Goal: Task Accomplishment & Management: Complete application form

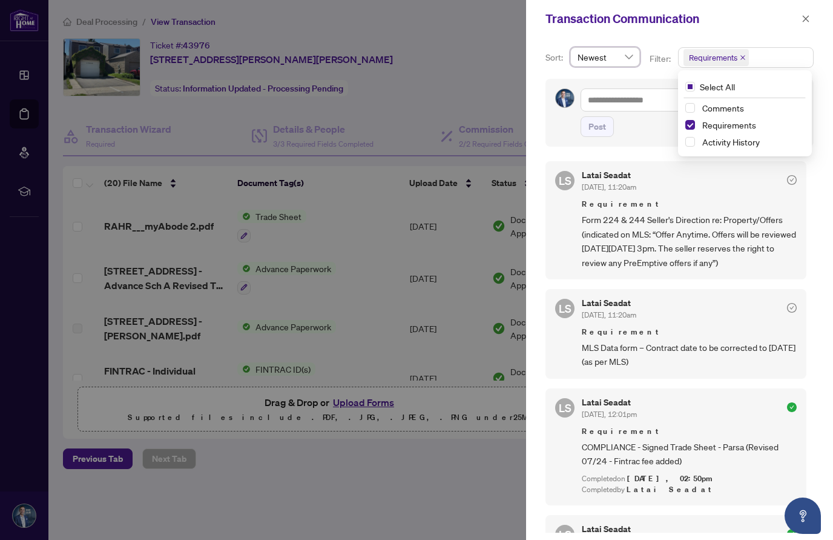
scroll to position [2, 0]
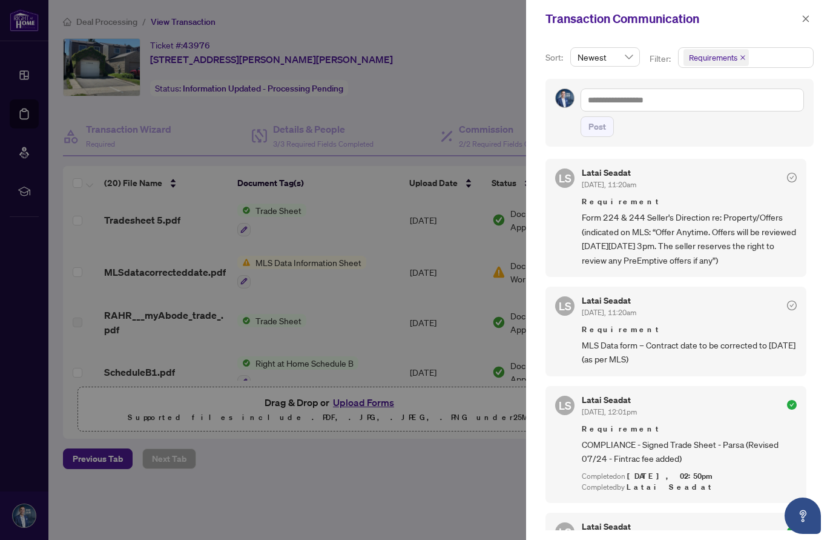
click at [489, 439] on div at bounding box center [416, 270] width 833 height 540
drag, startPoint x: 355, startPoint y: 298, endPoint x: 794, endPoint y: 19, distance: 520.4
click at [356, 298] on div at bounding box center [416, 270] width 833 height 540
click at [807, 16] on icon "close" at bounding box center [806, 19] width 8 height 8
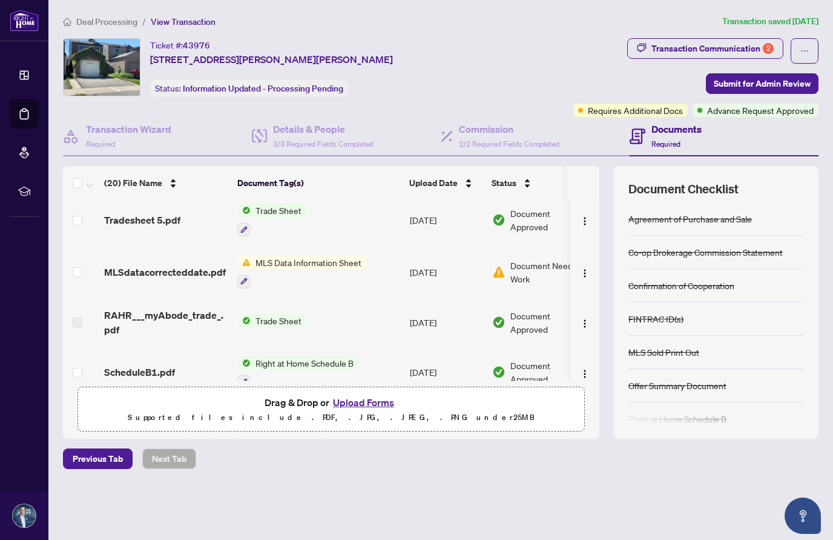
click at [807, 16] on article "Transaction saved [DATE]" at bounding box center [771, 22] width 96 height 14
click at [807, 17] on article "Transaction saved [DATE]" at bounding box center [771, 22] width 96 height 14
click at [272, 257] on span "MLS Data Information Sheet" at bounding box center [309, 262] width 116 height 13
click at [198, 267] on span "MLSdatacorrecteddate.pdf" at bounding box center [165, 272] width 122 height 15
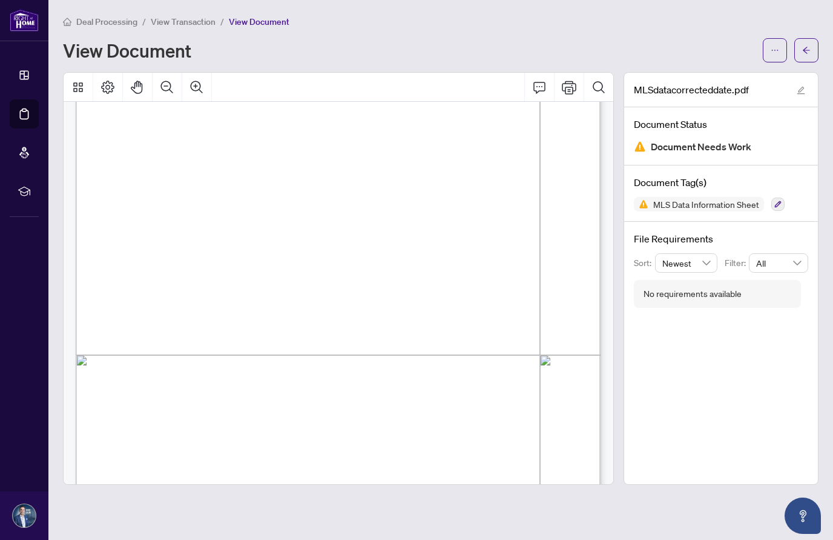
scroll to position [147, 0]
click at [809, 48] on icon "arrow-left" at bounding box center [807, 50] width 8 height 8
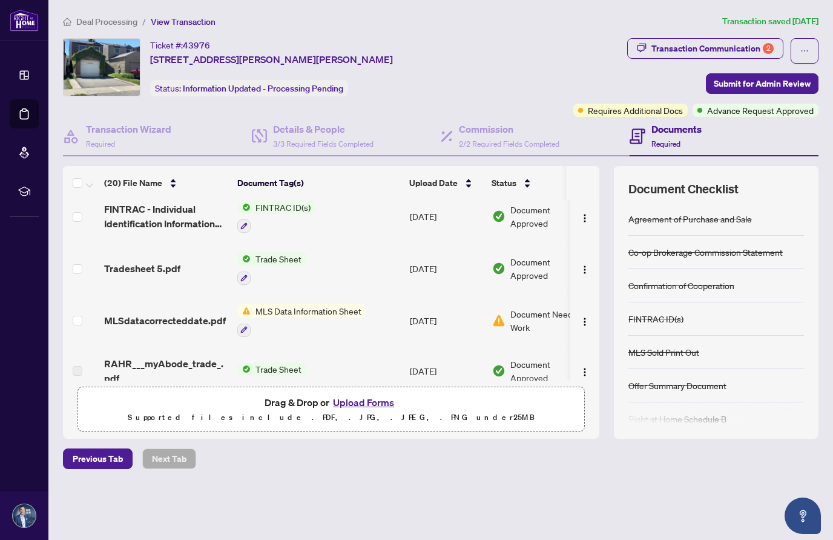
scroll to position [167, 0]
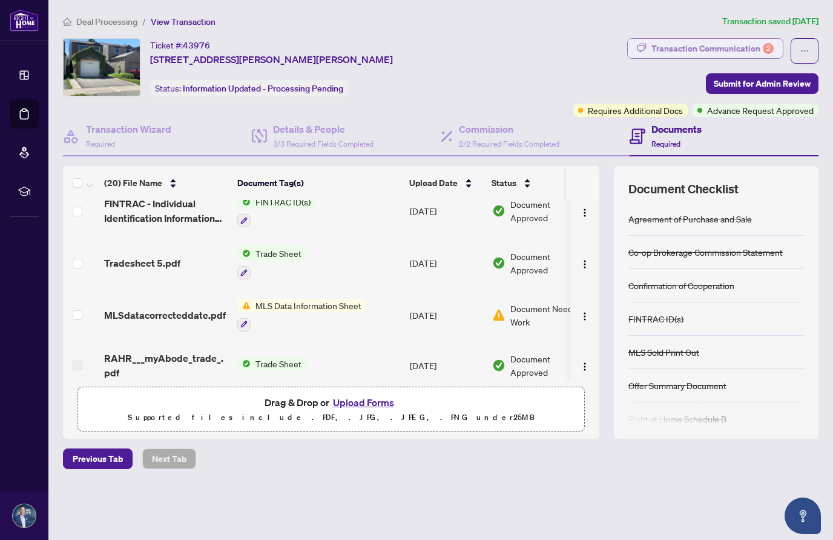
click at [723, 47] on div "Transaction Communication 2" at bounding box center [713, 48] width 122 height 19
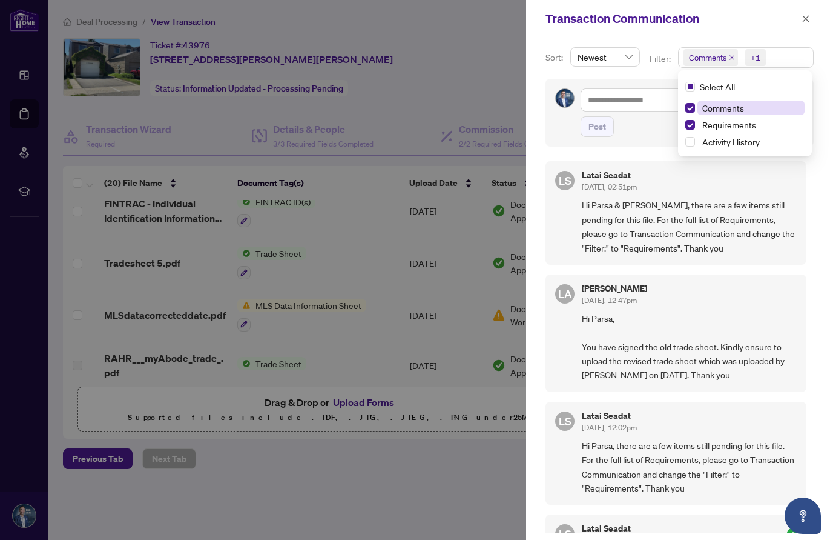
click at [690, 59] on span "Comments" at bounding box center [708, 57] width 38 height 12
click at [689, 106] on span "Select Comments" at bounding box center [691, 108] width 10 height 10
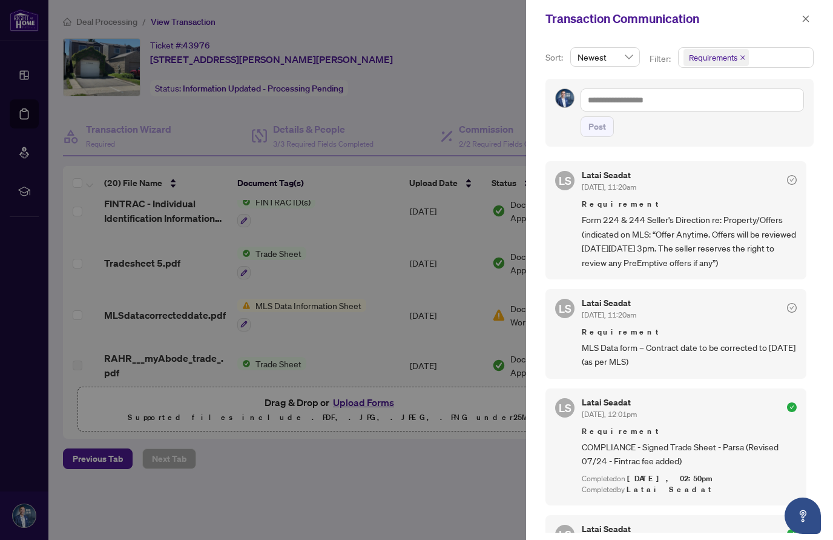
click at [439, 477] on div at bounding box center [416, 270] width 833 height 540
click at [804, 19] on icon "close" at bounding box center [806, 19] width 8 height 8
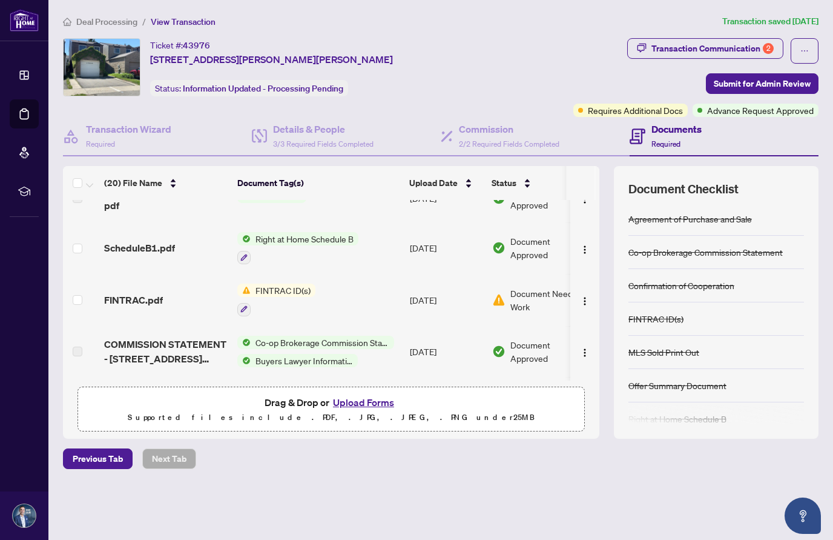
scroll to position [291, 0]
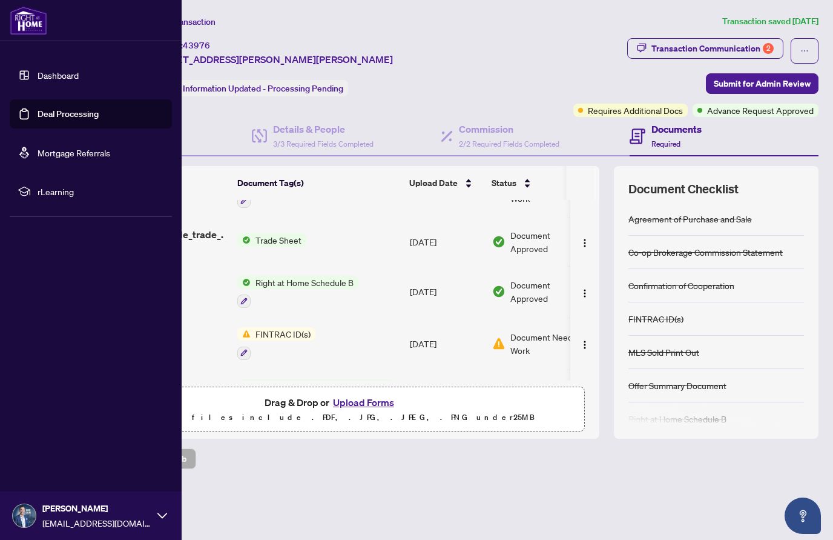
click at [48, 115] on link "Deal Processing" at bounding box center [68, 113] width 61 height 11
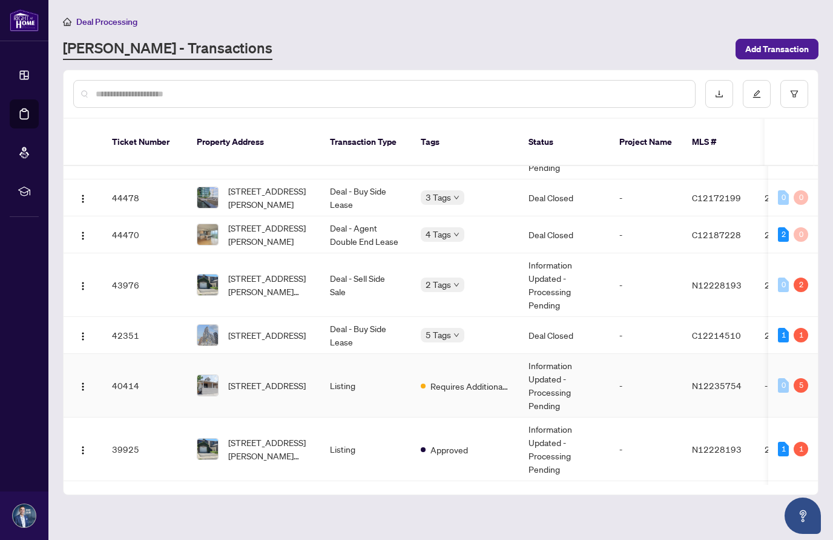
scroll to position [105, 0]
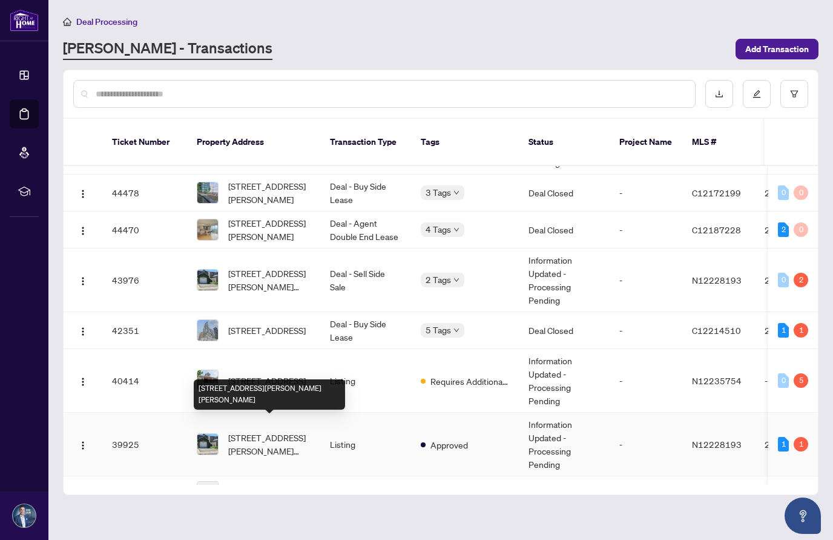
click at [236, 431] on span "[STREET_ADDRESS][PERSON_NAME][PERSON_NAME]" at bounding box center [269, 444] width 82 height 27
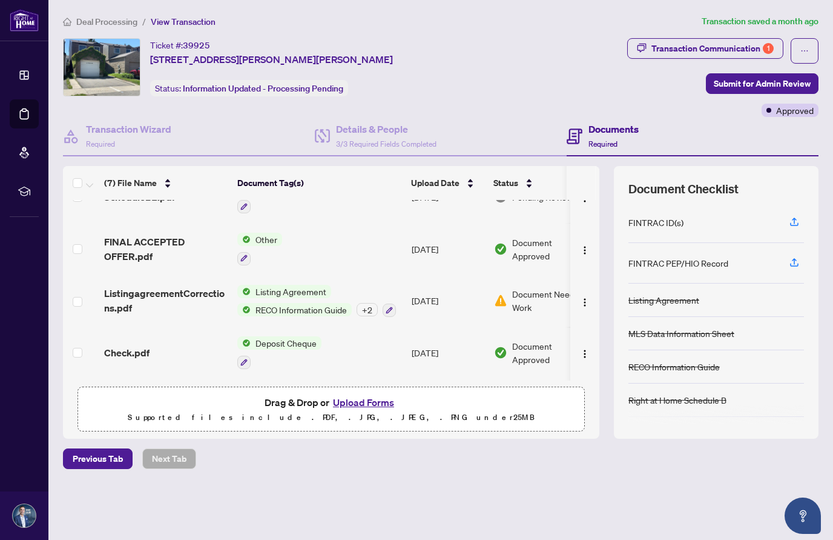
scroll to position [33, 0]
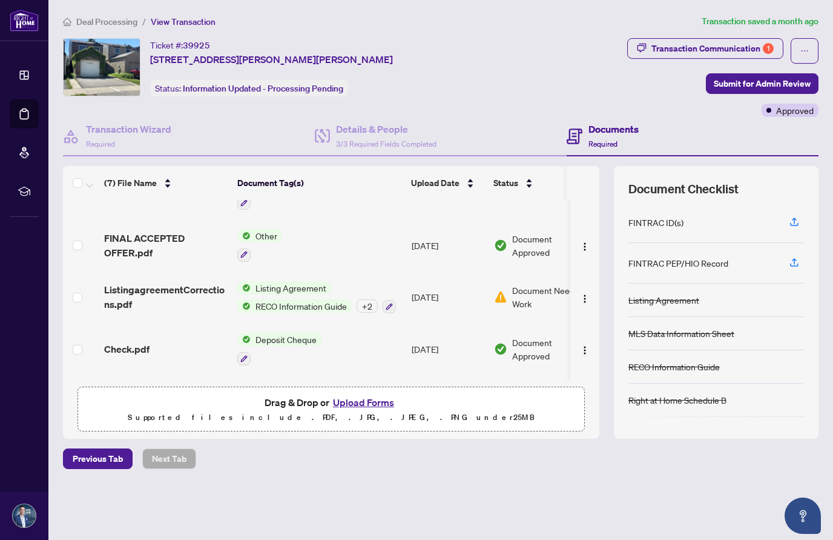
click at [297, 285] on span "Listing Agreement" at bounding box center [291, 287] width 81 height 13
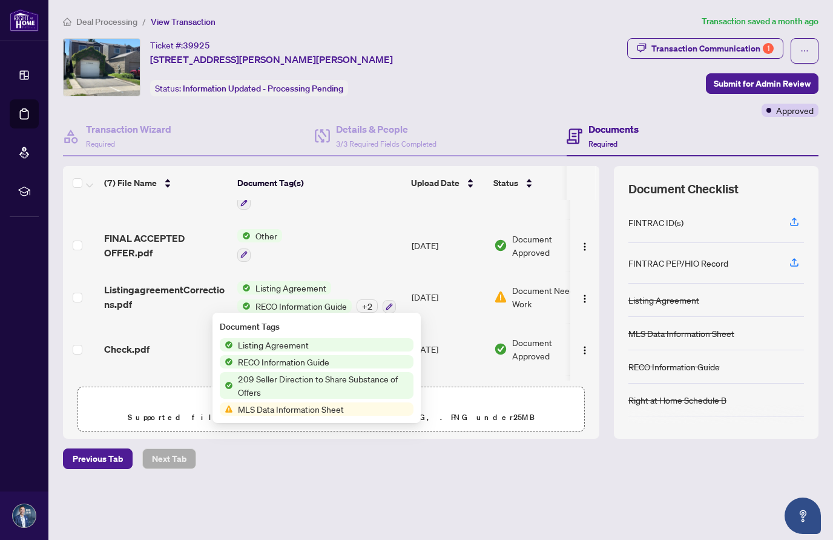
click at [286, 406] on span "MLS Data Information Sheet" at bounding box center [291, 408] width 116 height 13
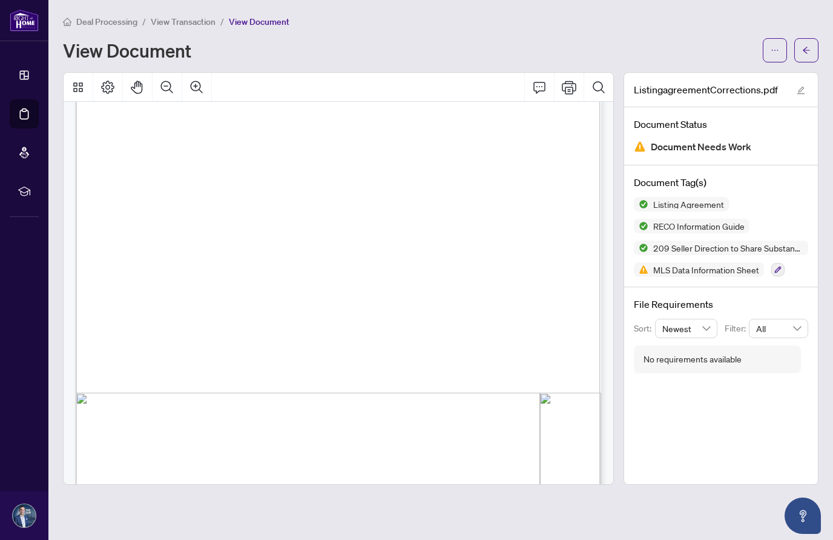
scroll to position [14598, 0]
click at [809, 50] on icon "arrow-left" at bounding box center [806, 50] width 7 height 7
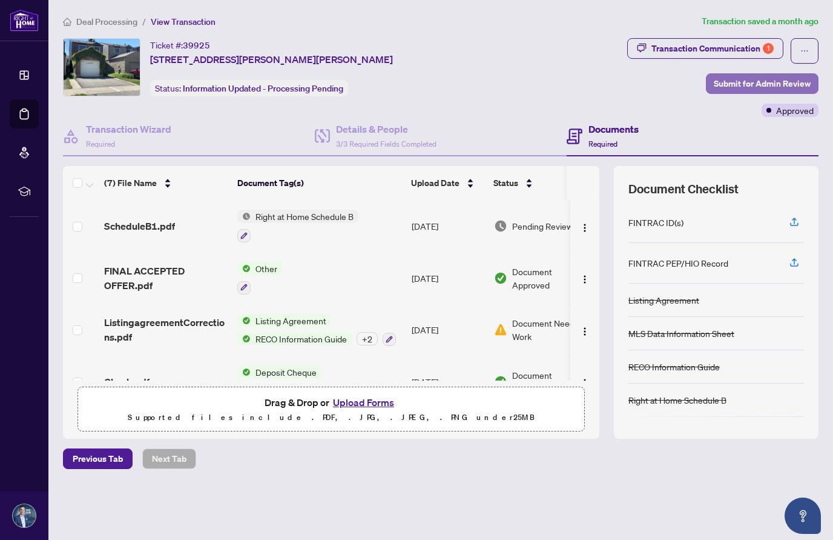
click at [771, 79] on span "Submit for Admin Review" at bounding box center [762, 83] width 97 height 19
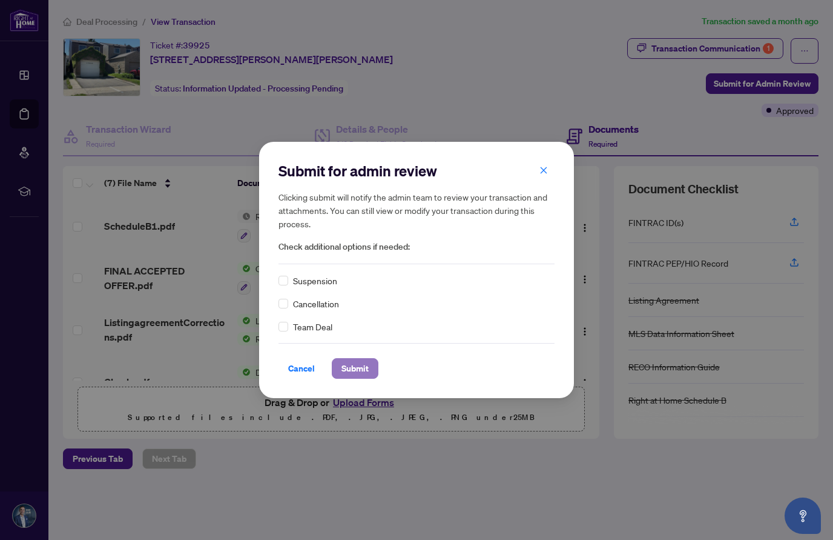
click at [349, 369] on span "Submit" at bounding box center [355, 368] width 27 height 19
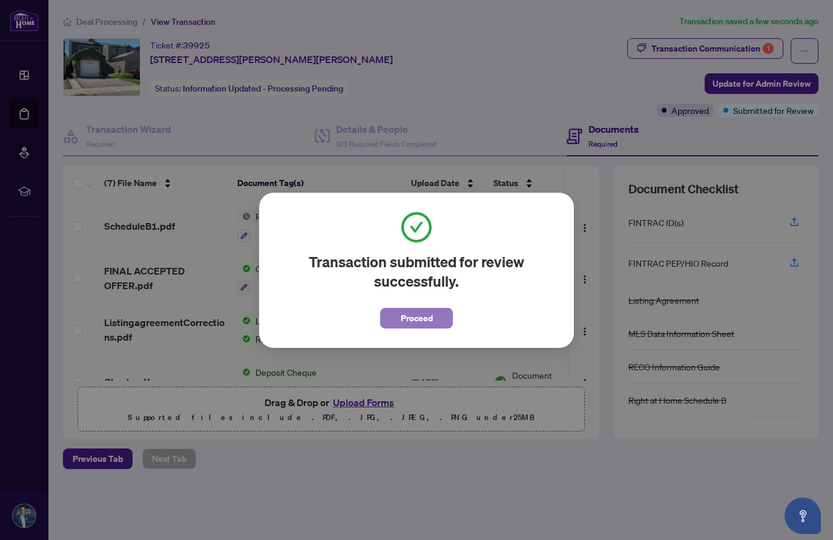
click at [412, 314] on span "Proceed" at bounding box center [417, 317] width 32 height 19
